Goal: Task Accomplishment & Management: Complete application form

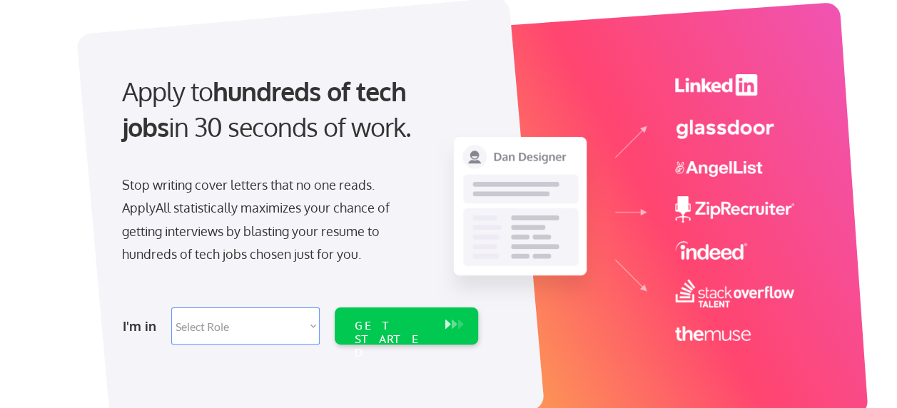
scroll to position [214, 0]
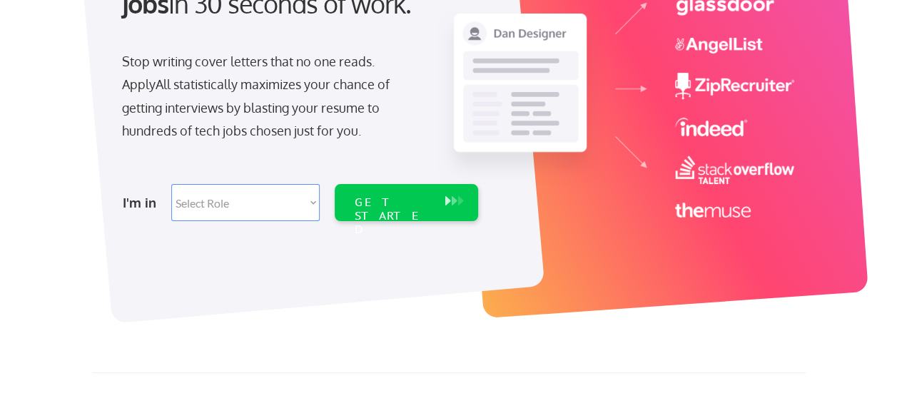
click at [317, 201] on select "Select Role Software Engineering Product Management Customer Success Sales UI/U…" at bounding box center [245, 202] width 149 height 37
click at [404, 155] on div "Apply to hundreds of tech jobs in 30 seconds of work. Stop writing cover letter…" at bounding box center [298, 82] width 399 height 292
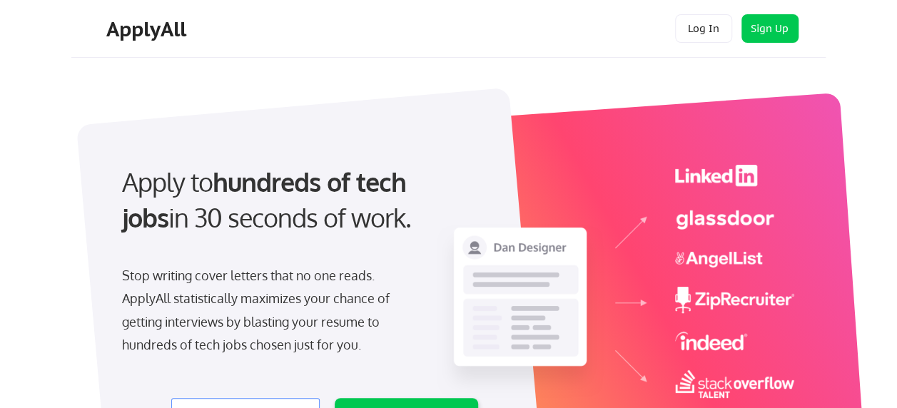
scroll to position [357, 0]
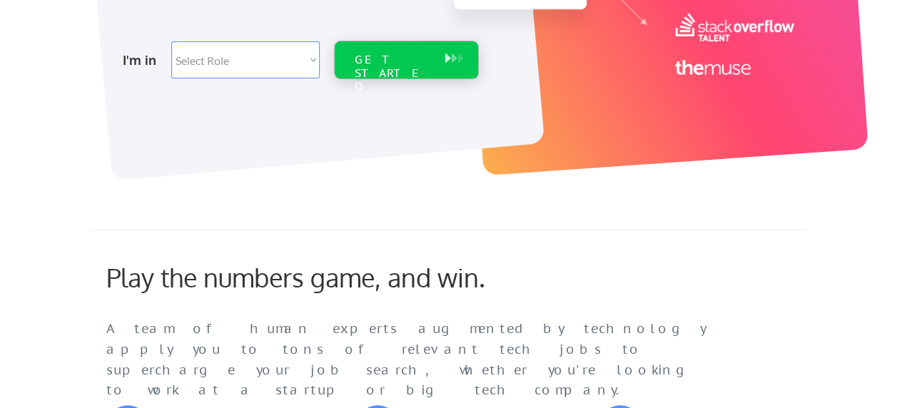
click at [440, 56] on div "GET STARTED" at bounding box center [407, 59] width 144 height 37
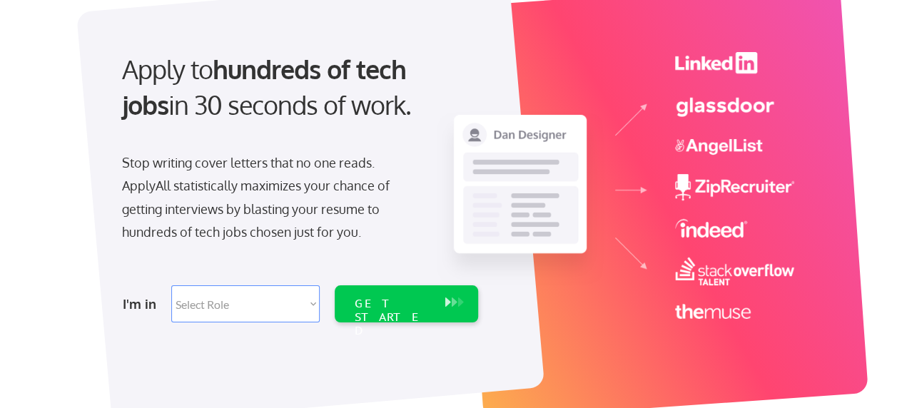
scroll to position [143, 0]
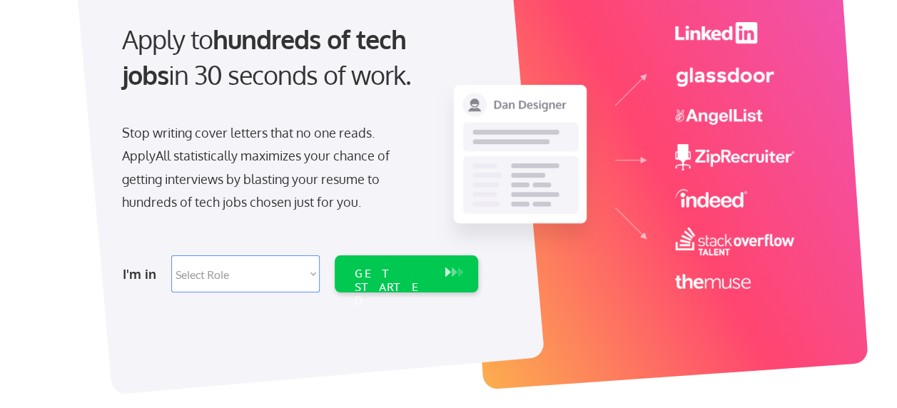
click at [314, 273] on select "Select Role Software Engineering Product Management Customer Success Sales UI/U…" at bounding box center [245, 274] width 149 height 37
select select ""hr_recruiting""
click at [171, 256] on select "Select Role Software Engineering Product Management Customer Success Sales UI/U…" at bounding box center [245, 274] width 149 height 37
select select ""hr_recruiting""
click at [390, 271] on div "GET STARTED" at bounding box center [393, 287] width 76 height 41
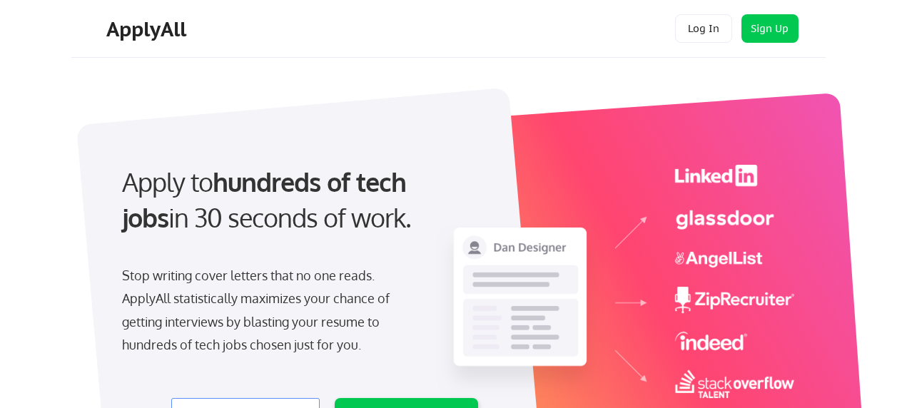
select select ""hr_recruiting""
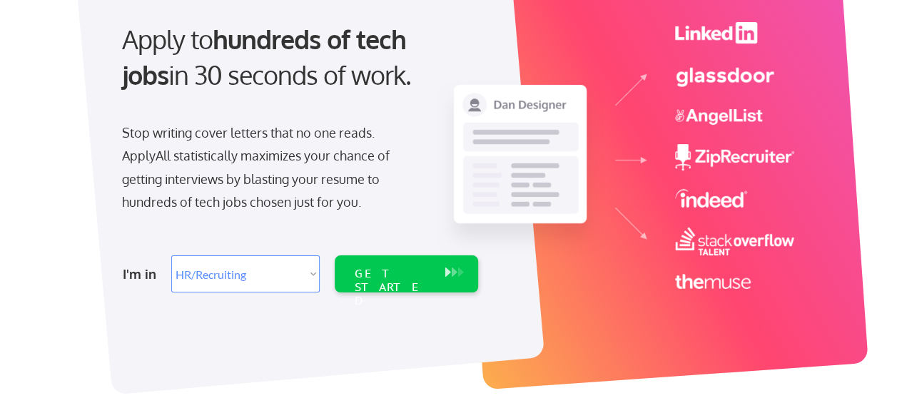
click at [710, 74] on img at bounding box center [615, 155] width 358 height 267
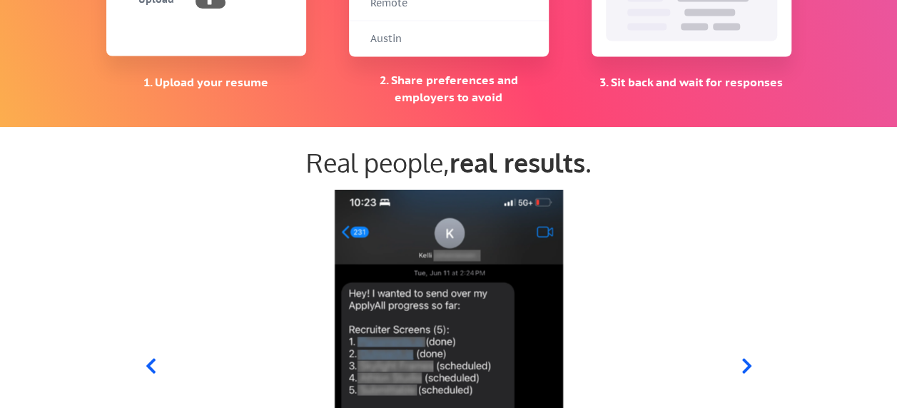
scroll to position [1428, 0]
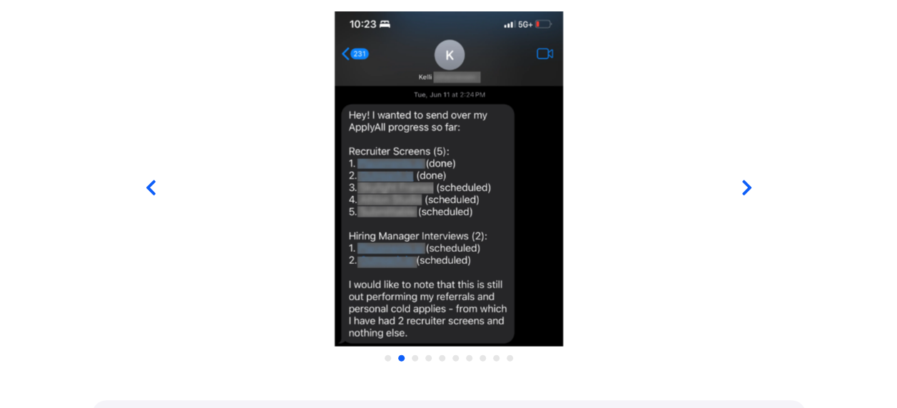
drag, startPoint x: 820, startPoint y: 73, endPoint x: 376, endPoint y: 136, distance: 447.9
click at [376, 136] on img at bounding box center [448, 179] width 550 height 336
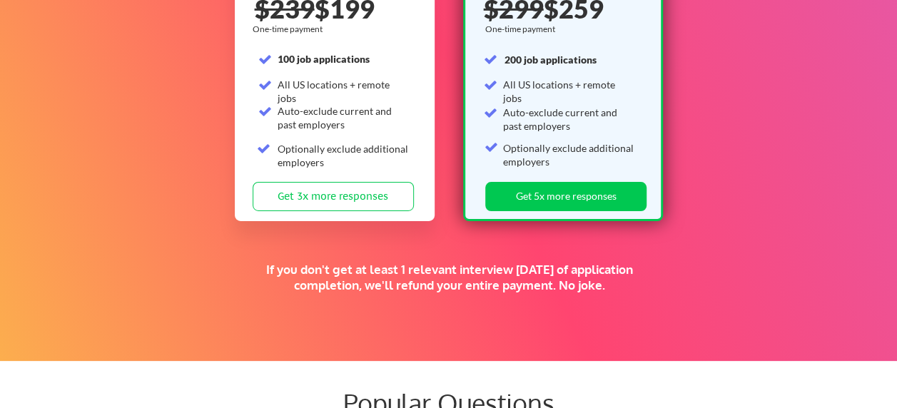
scroll to position [2285, 0]
